Goal: Task Accomplishment & Management: Manage account settings

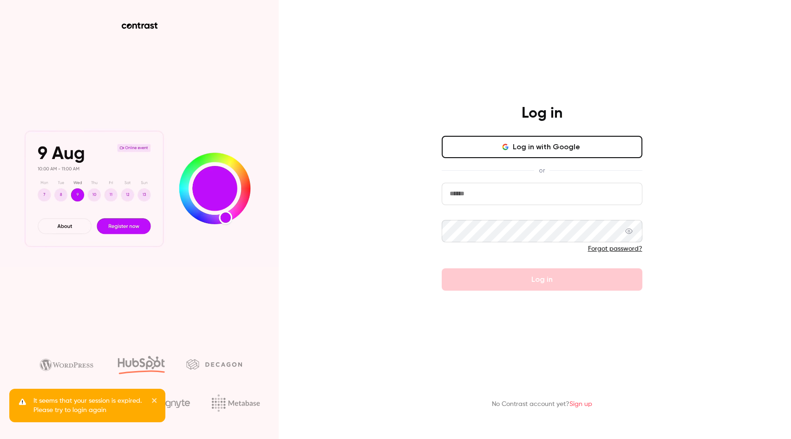
type input "**********"
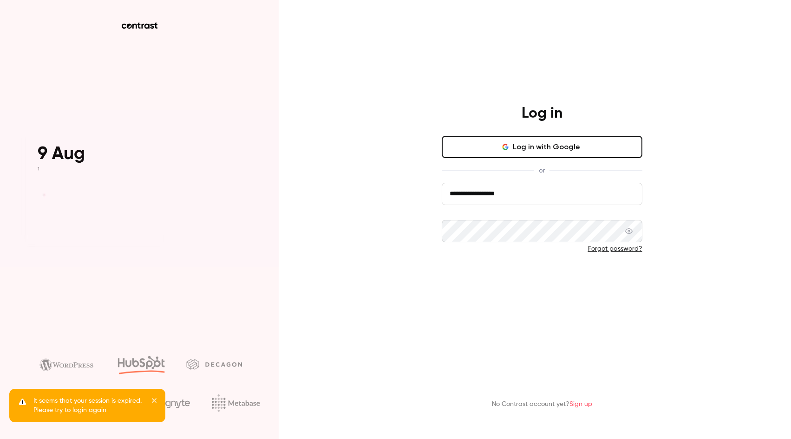
click at [516, 286] on button "Log in" at bounding box center [542, 279] width 201 height 22
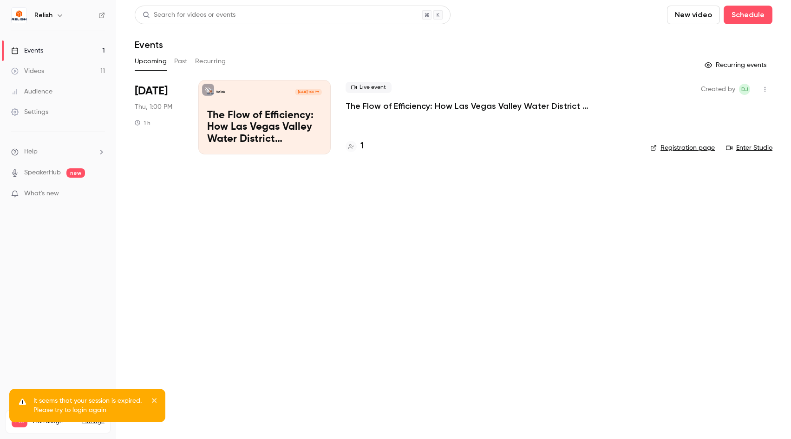
click at [157, 400] on icon "close" at bounding box center [154, 399] width 7 height 7
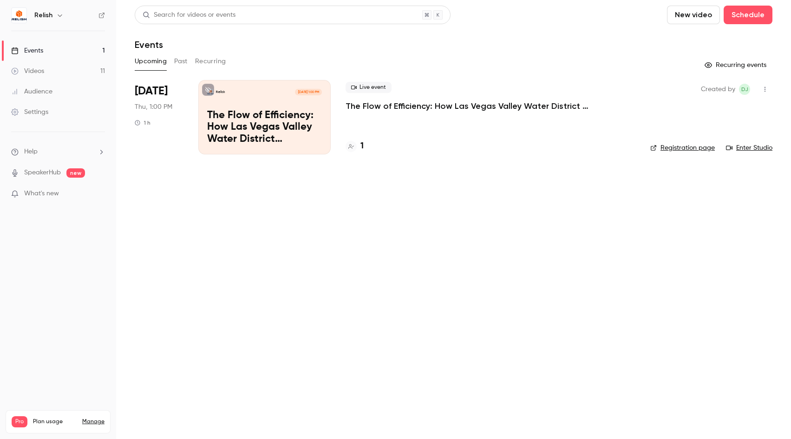
click at [184, 65] on button "Past" at bounding box center [180, 61] width 13 height 15
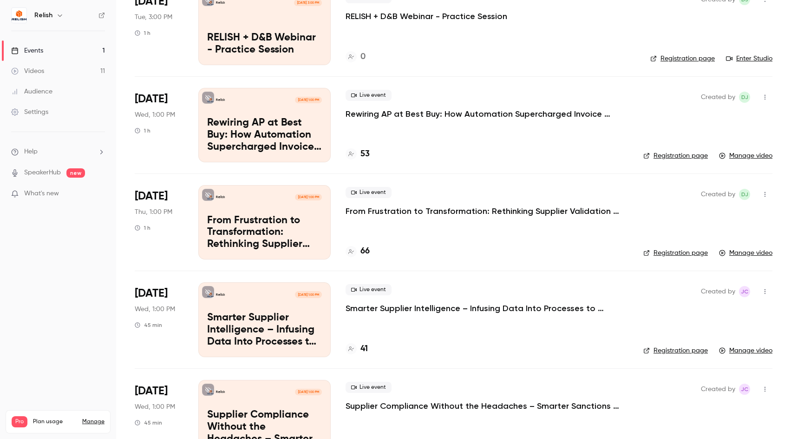
scroll to position [181, 0]
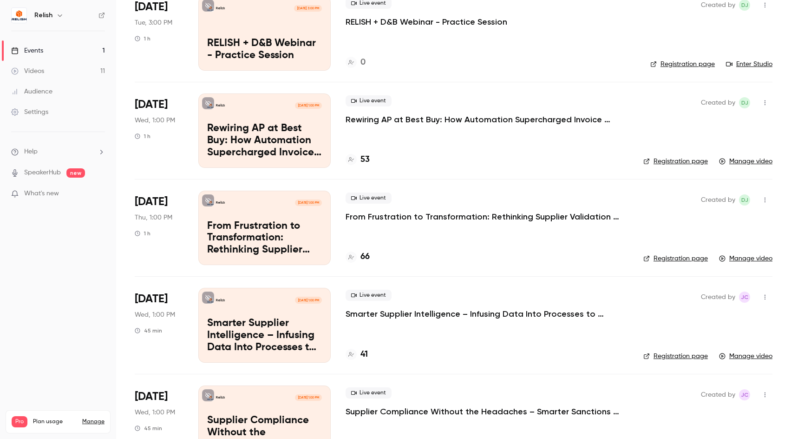
click at [397, 213] on p "From Frustration to Transformation: Rethinking Supplier Validation at [GEOGRAPH…" at bounding box center [485, 216] width 279 height 11
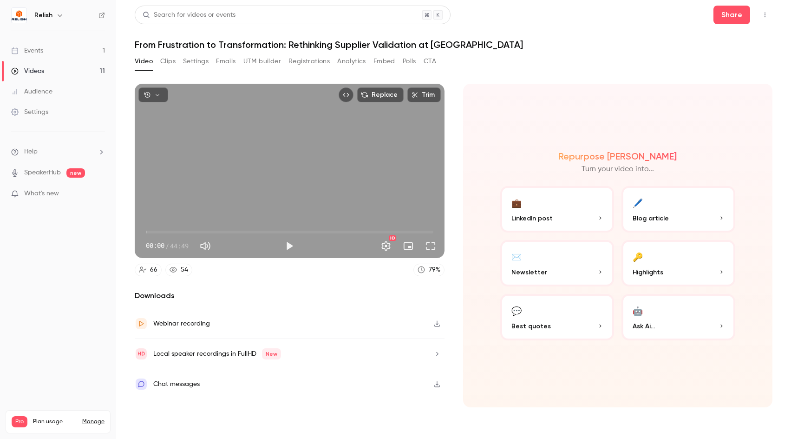
click at [302, 61] on button "Registrations" at bounding box center [309, 61] width 41 height 15
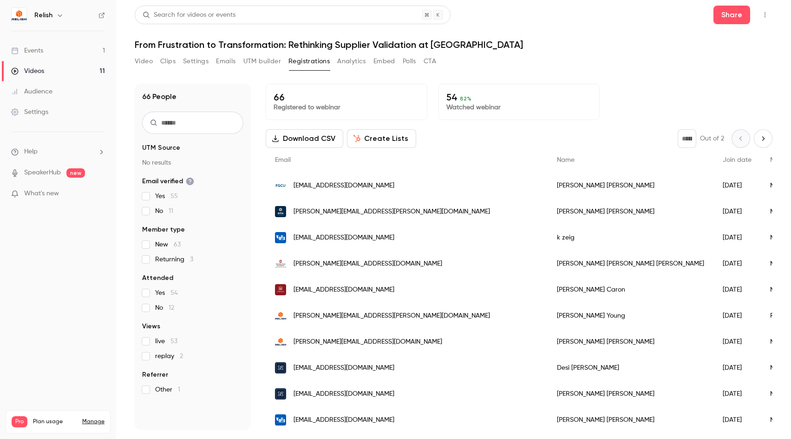
click at [759, 146] on button "Next page" at bounding box center [763, 138] width 19 height 19
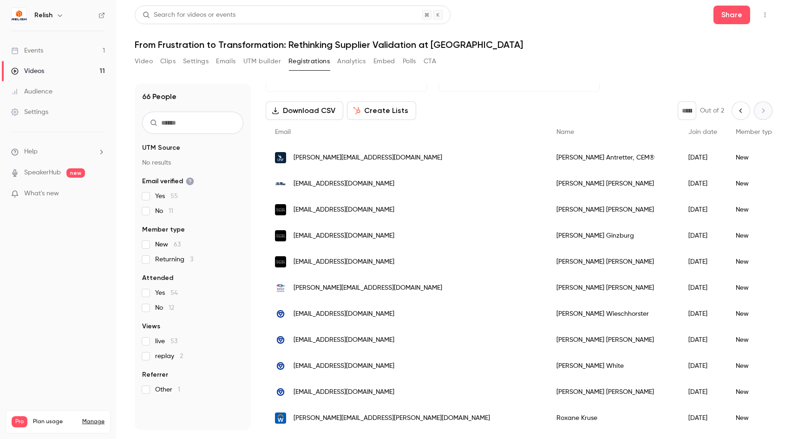
scroll to position [27, 0]
click at [736, 112] on icon "Previous page" at bounding box center [741, 111] width 10 height 7
type input "*"
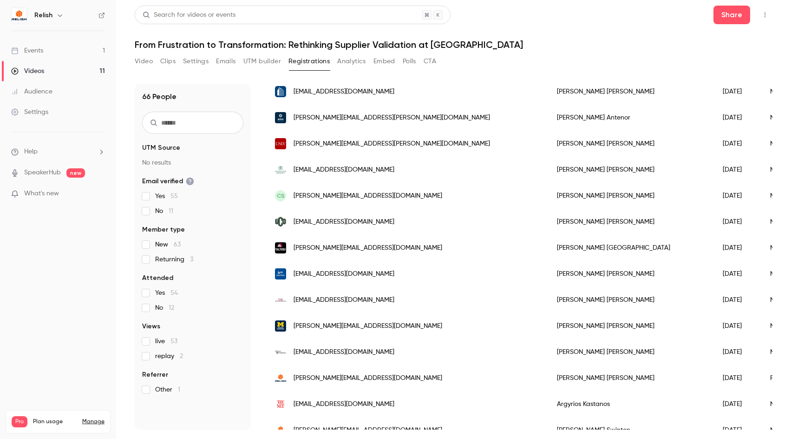
scroll to position [1051, 0]
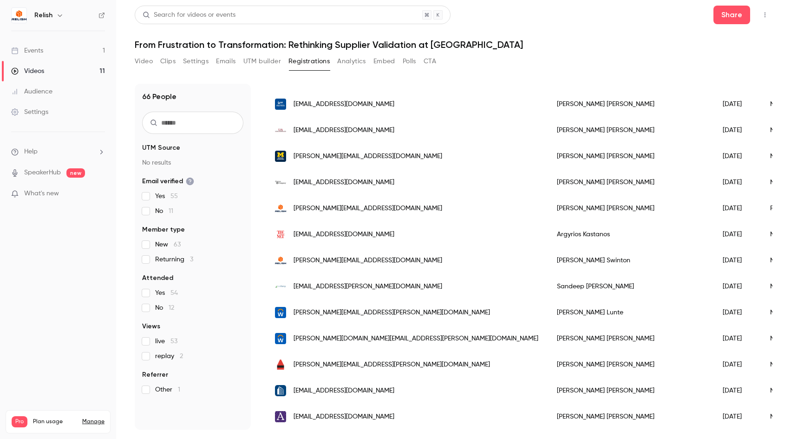
click at [43, 54] on div "Events" at bounding box center [27, 50] width 32 height 9
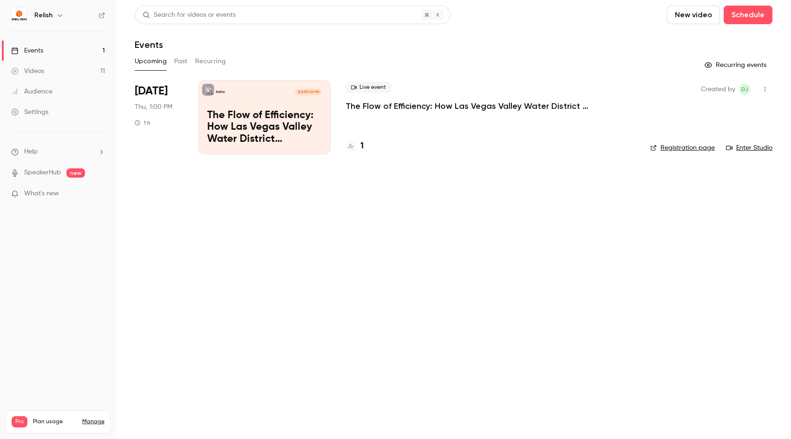
click at [240, 123] on p "The Flow of Efficiency: How Las Vegas Valley Water District Streamlined AP with…" at bounding box center [264, 128] width 115 height 36
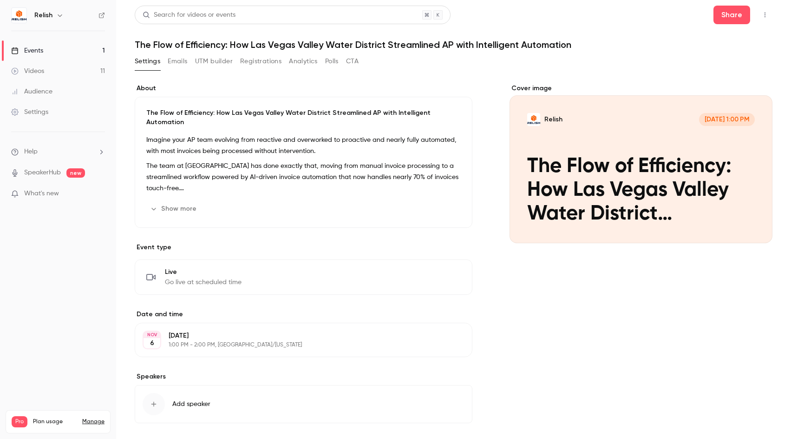
click at [249, 65] on button "Registrations" at bounding box center [260, 61] width 41 height 15
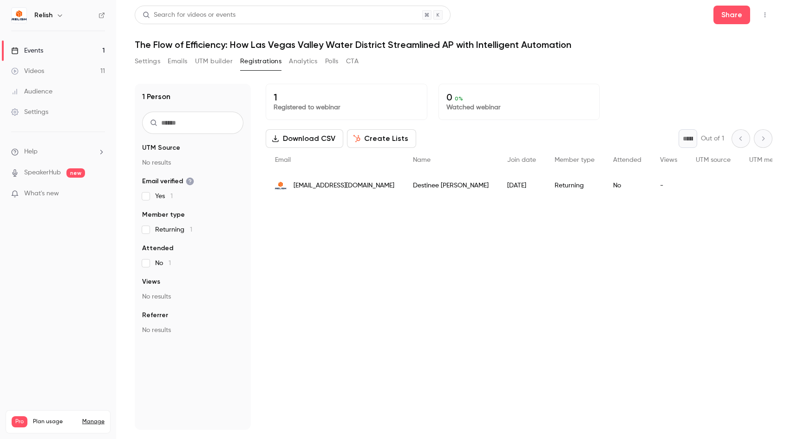
click at [170, 63] on button "Emails" at bounding box center [178, 61] width 20 height 15
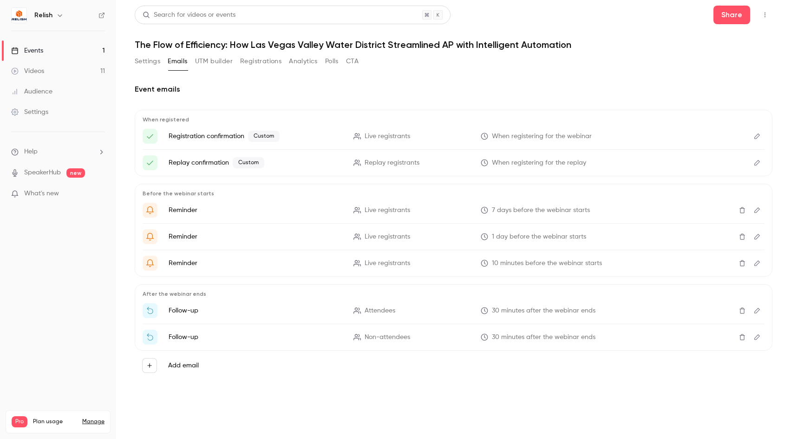
click at [760, 137] on icon "Edit" at bounding box center [757, 136] width 7 height 7
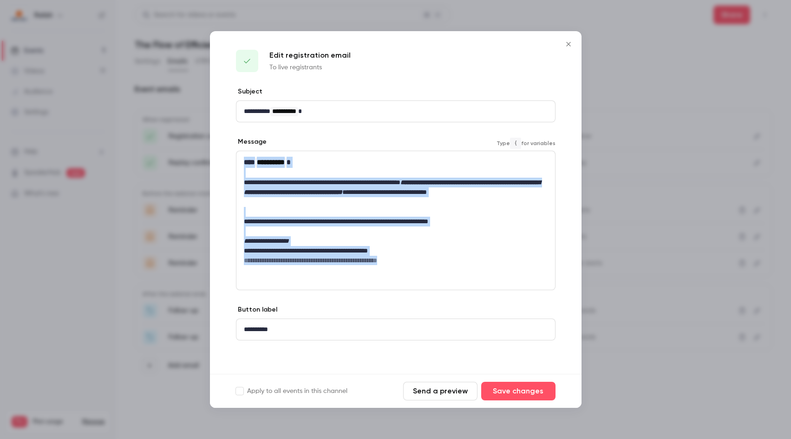
drag, startPoint x: 440, startPoint y: 263, endPoint x: 201, endPoint y: 267, distance: 238.9
click at [201, 267] on div "**********" at bounding box center [395, 219] width 791 height 439
click at [434, 257] on h6 "**********" at bounding box center [396, 260] width 304 height 9
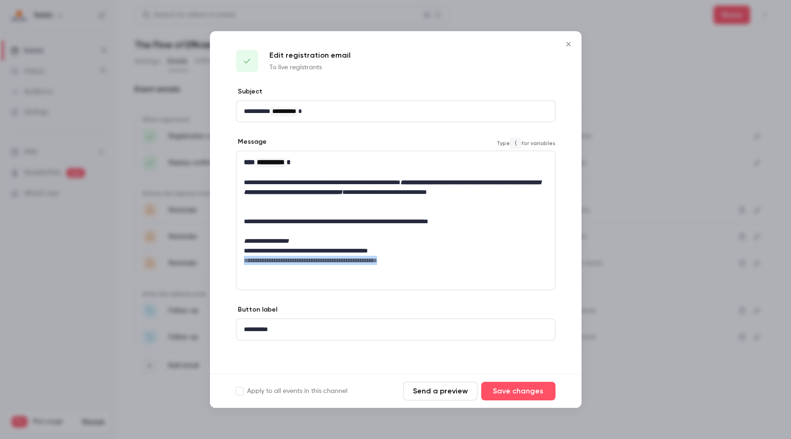
drag, startPoint x: 429, startPoint y: 261, endPoint x: 213, endPoint y: 262, distance: 216.6
click at [213, 262] on div "**********" at bounding box center [396, 230] width 372 height 287
click at [369, 280] on button "editor" at bounding box center [366, 277] width 15 height 15
click at [446, 253] on p "**********" at bounding box center [396, 251] width 304 height 10
click at [535, 393] on button "Save changes" at bounding box center [518, 391] width 74 height 19
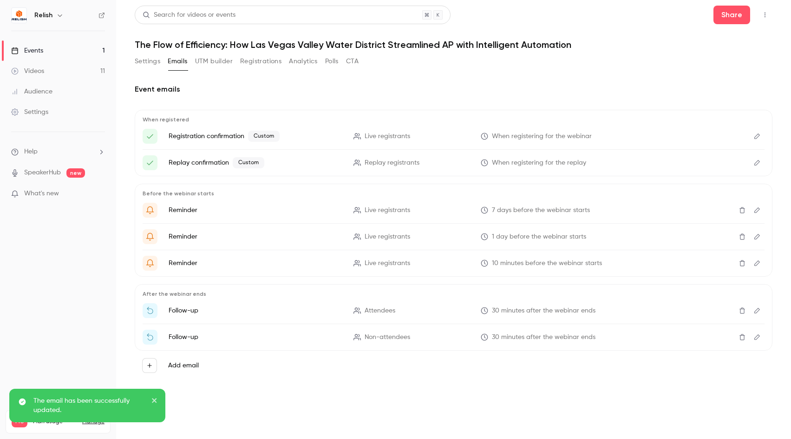
click at [757, 165] on icon "Edit" at bounding box center [757, 162] width 7 height 7
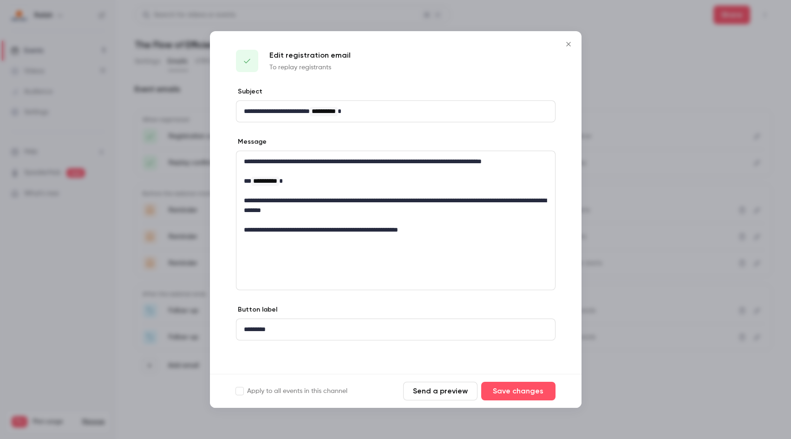
click at [569, 42] on icon "Close" at bounding box center [568, 43] width 11 height 7
